Goal: Information Seeking & Learning: Find specific fact

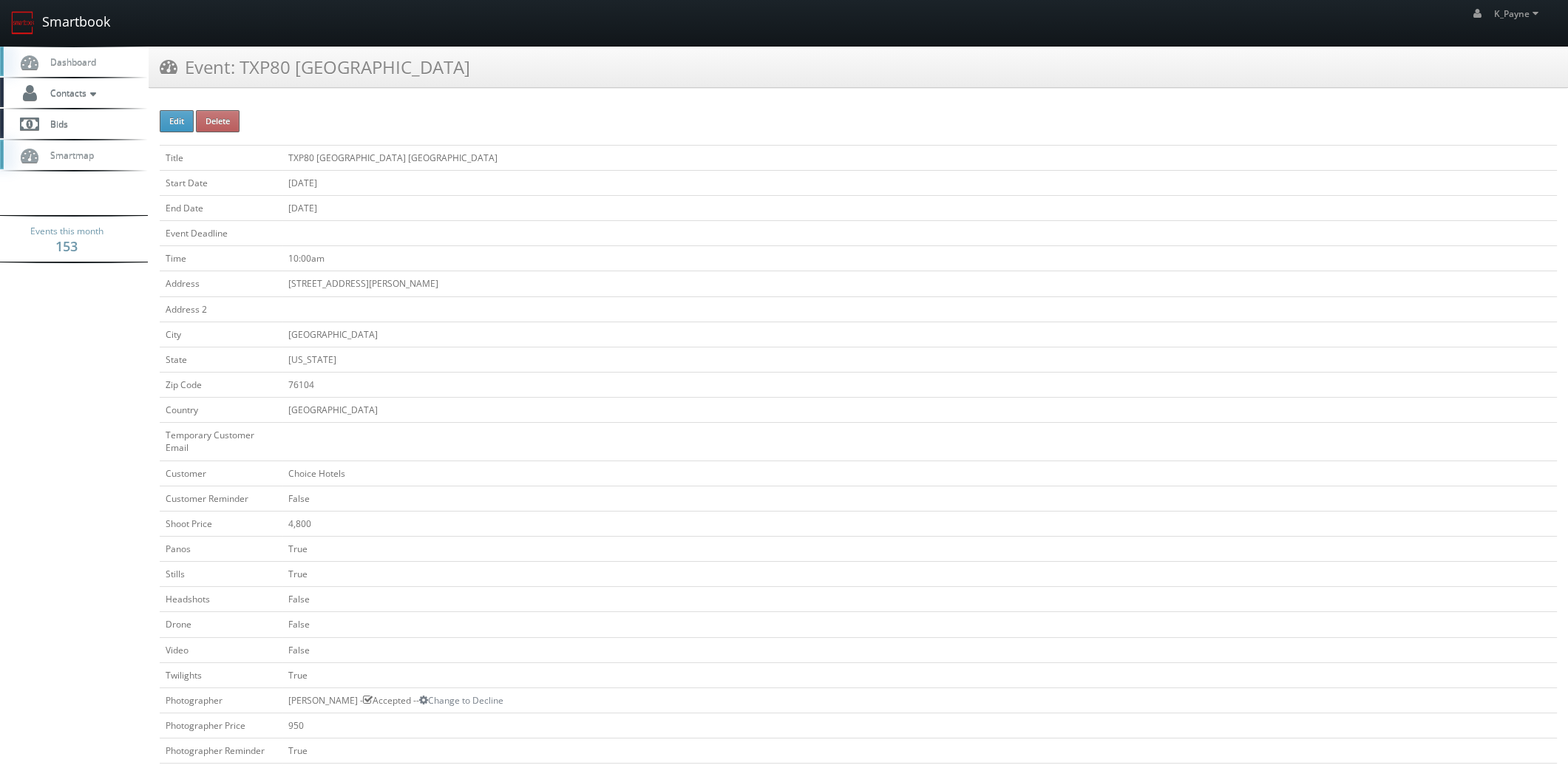
click at [58, 17] on link "Smartbook" at bounding box center [60, 22] width 121 height 45
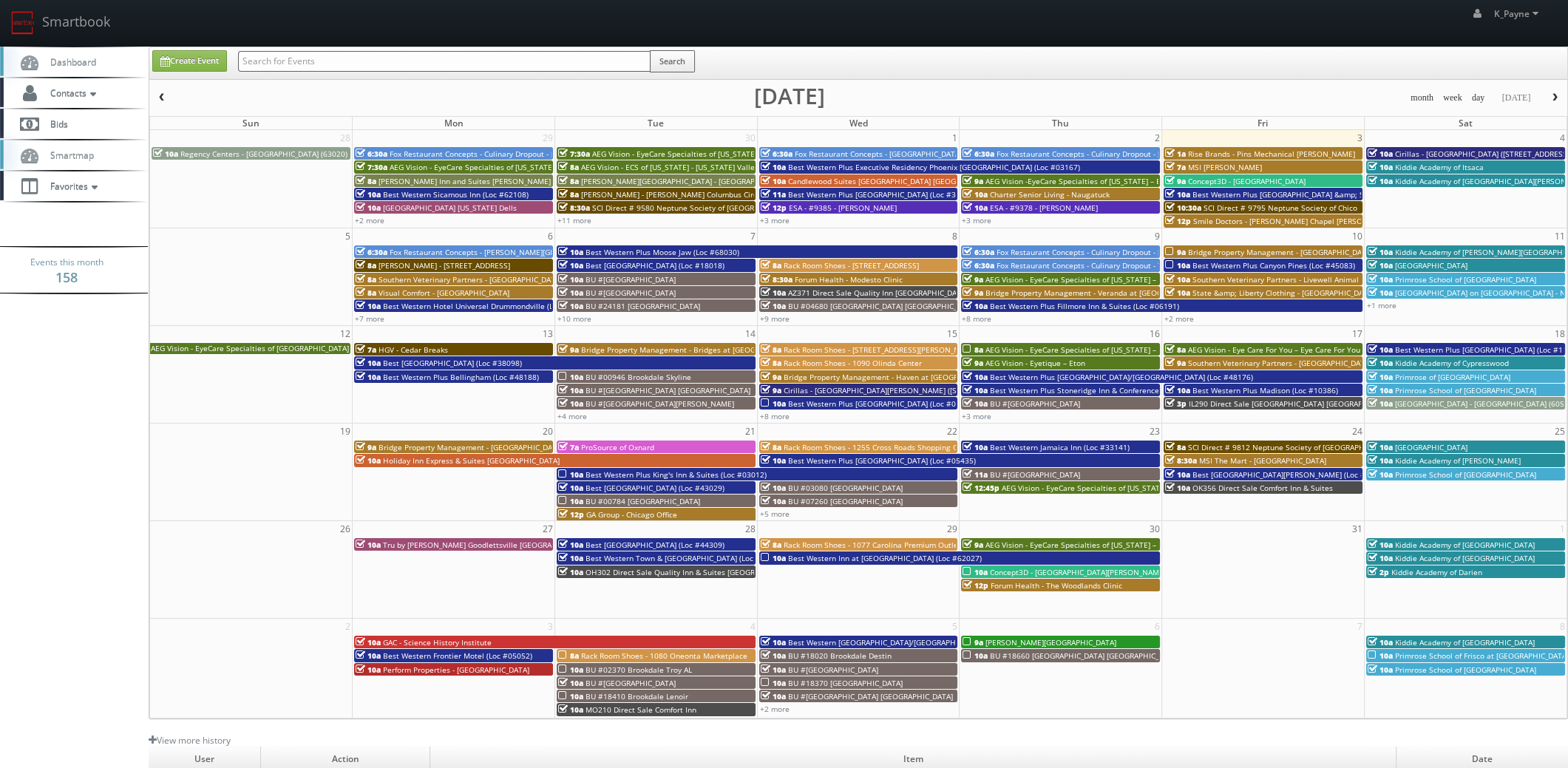
click at [309, 65] on input "text" at bounding box center [444, 61] width 413 height 20
type input "cartier"
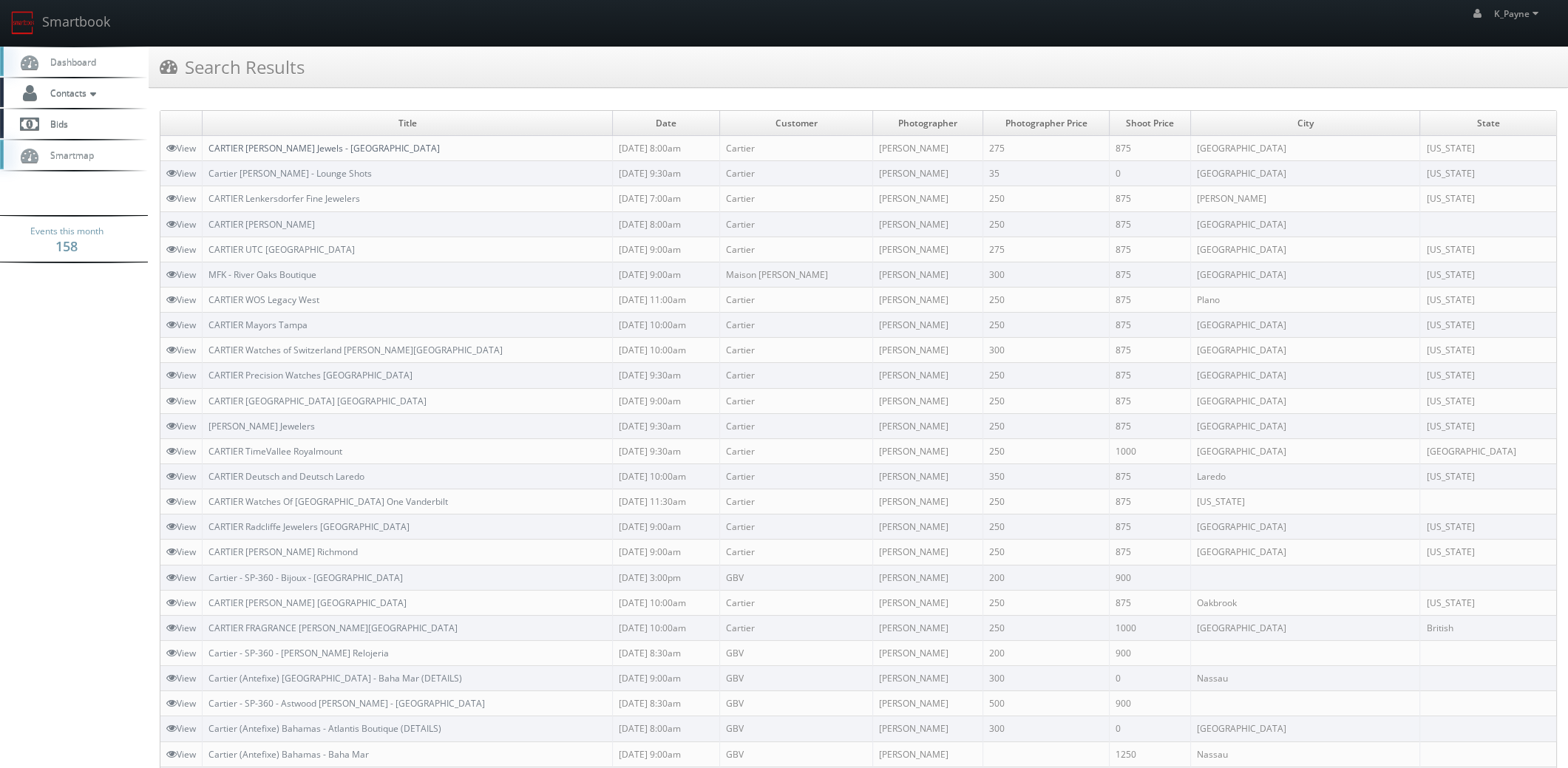
click at [398, 147] on link "CARTIER Eiseman Jewels - NorthPark Center Mall" at bounding box center [324, 148] width 231 height 13
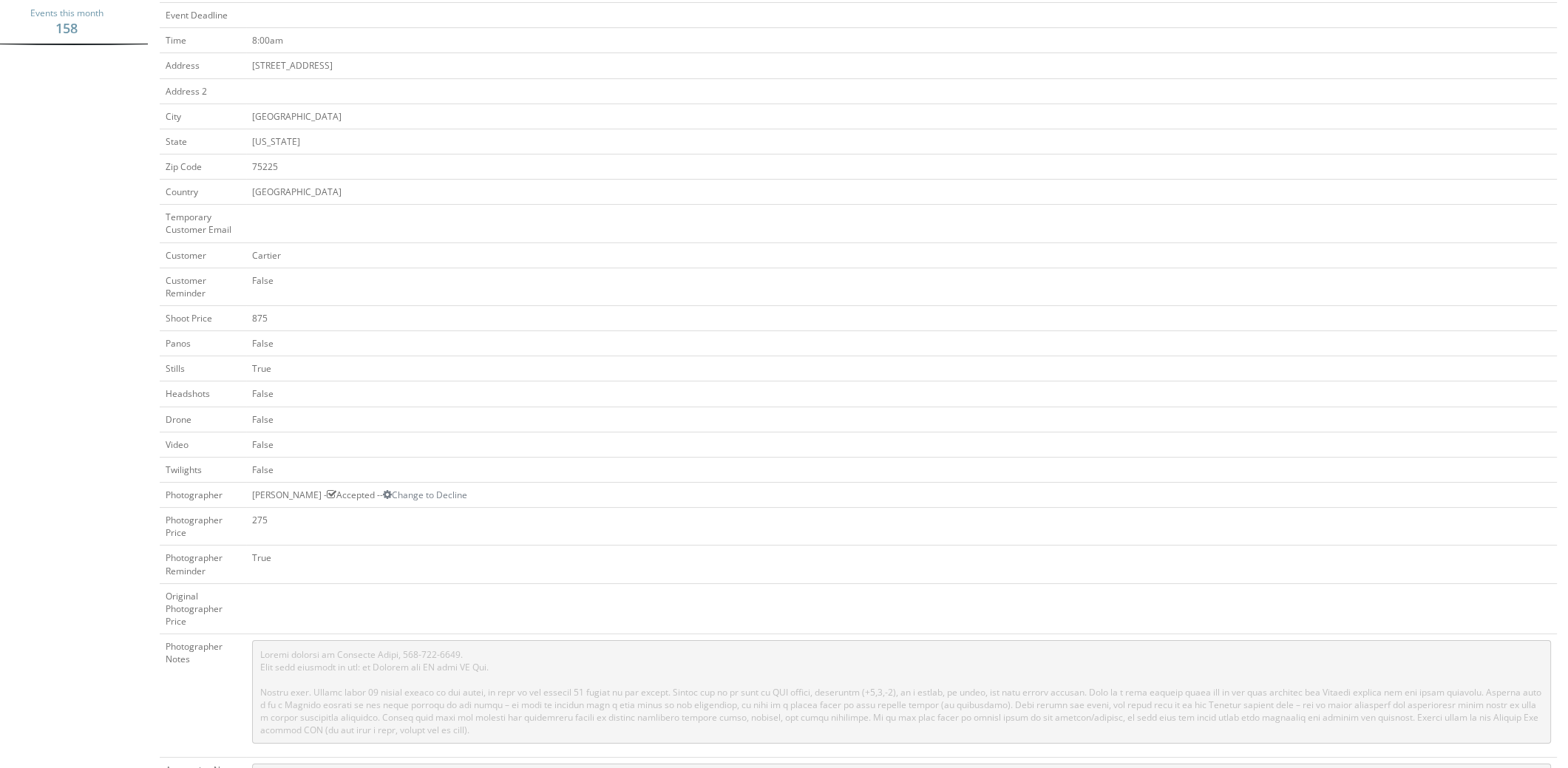
scroll to position [369, 0]
